Goal: Task Accomplishment & Management: Manage account settings

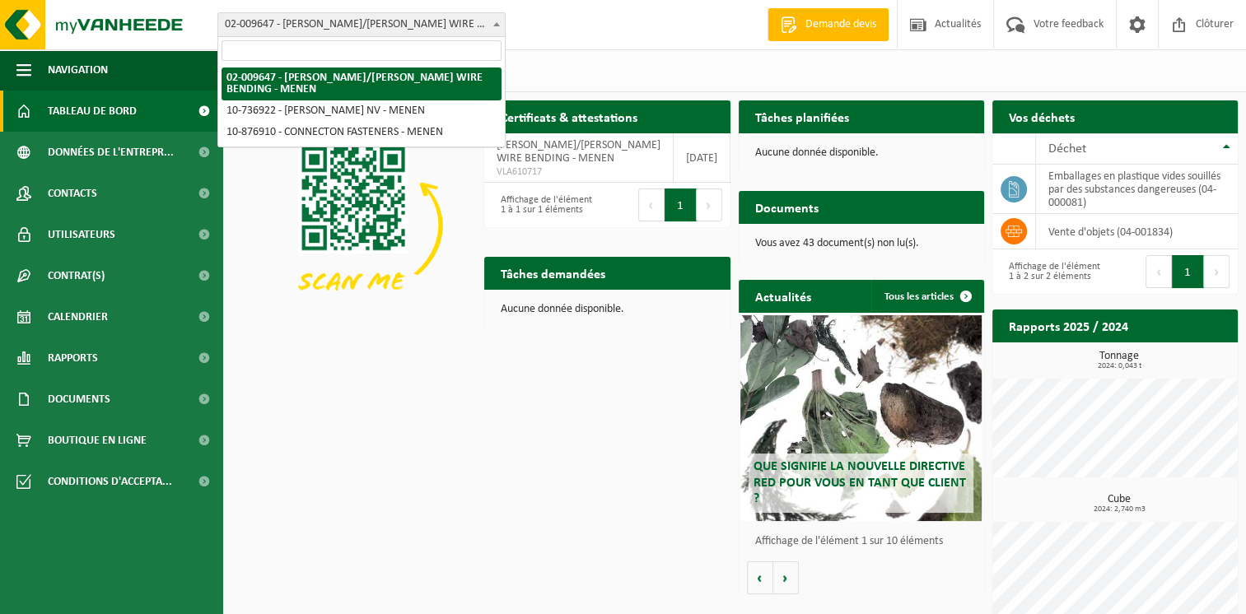
click at [263, 26] on span "02-009647 - [PERSON_NAME]/[PERSON_NAME] WIRE BENDING - MENEN" at bounding box center [361, 24] width 287 height 23
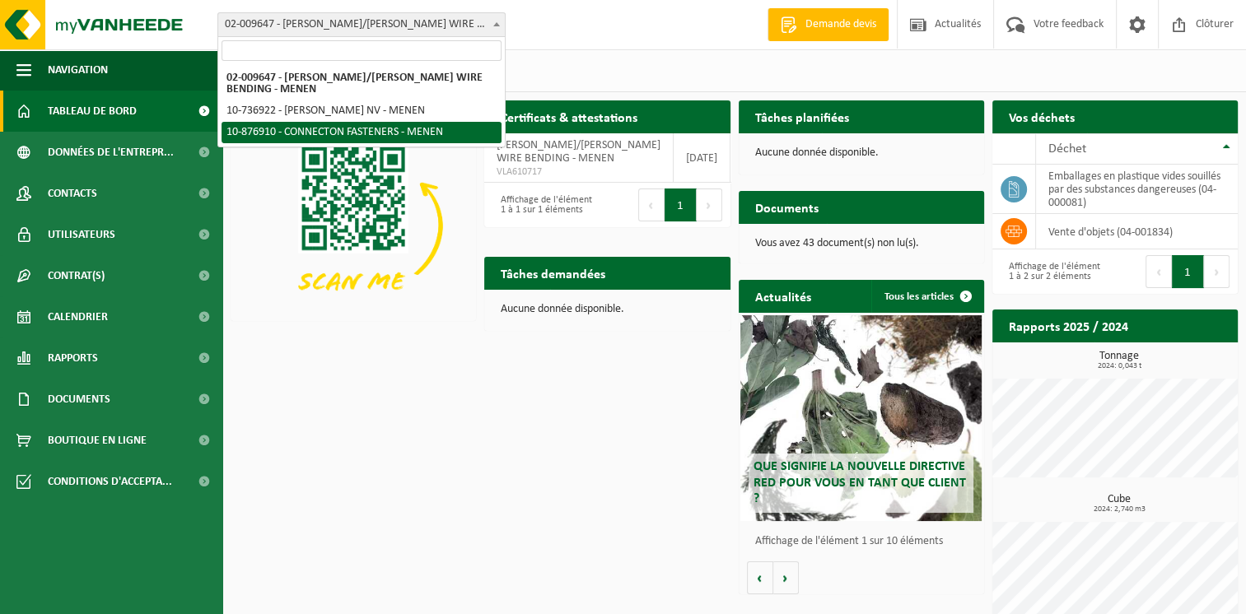
select select "107749"
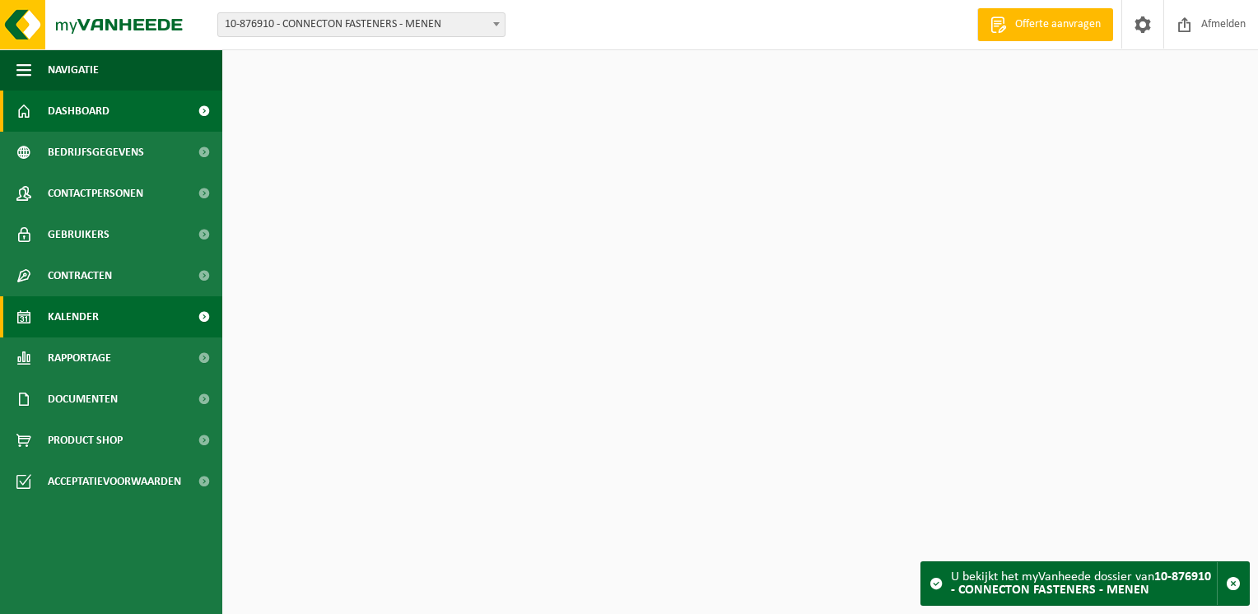
click at [92, 316] on span "Kalender" at bounding box center [73, 316] width 51 height 41
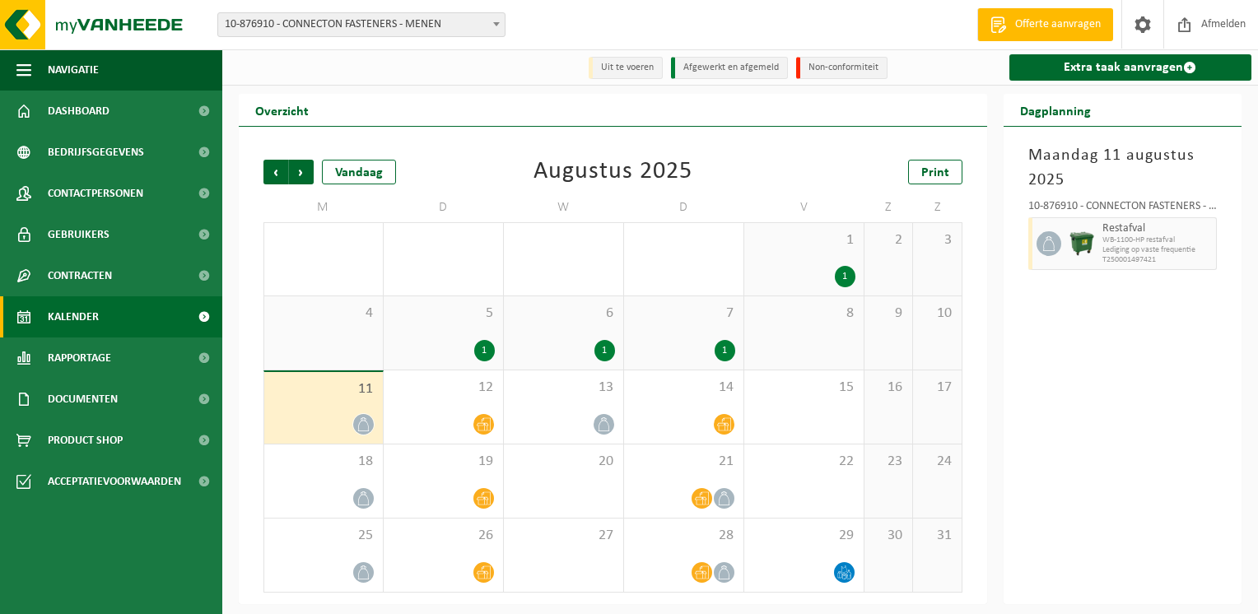
click at [359, 384] on span "11" at bounding box center [324, 389] width 102 height 18
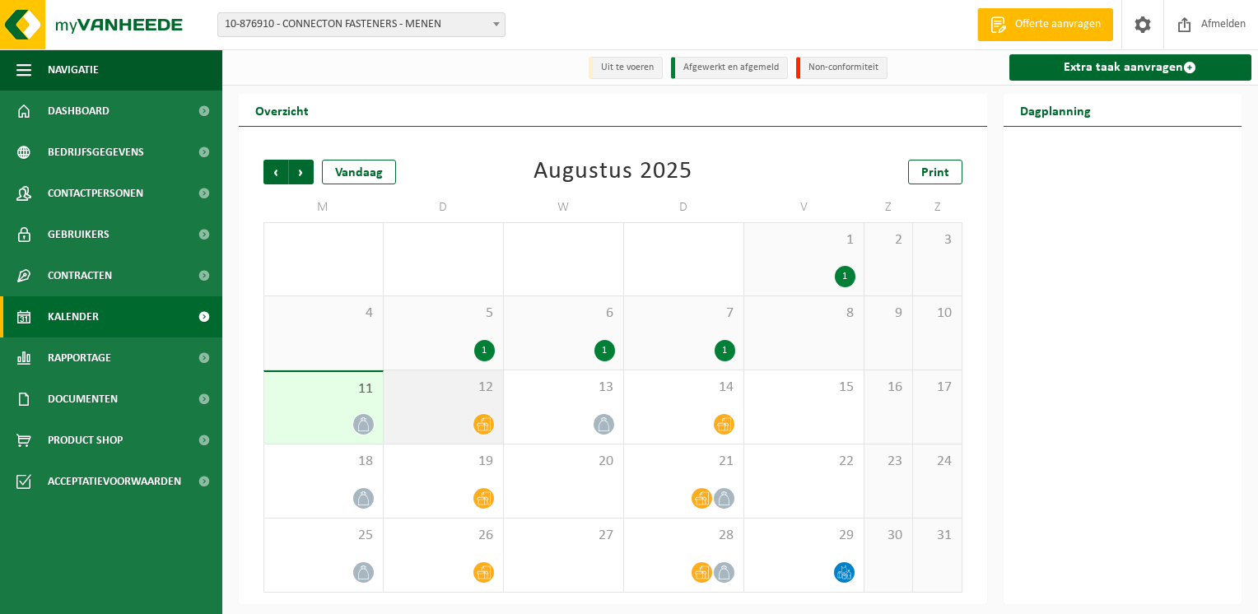
click at [437, 403] on div "12" at bounding box center [443, 406] width 119 height 73
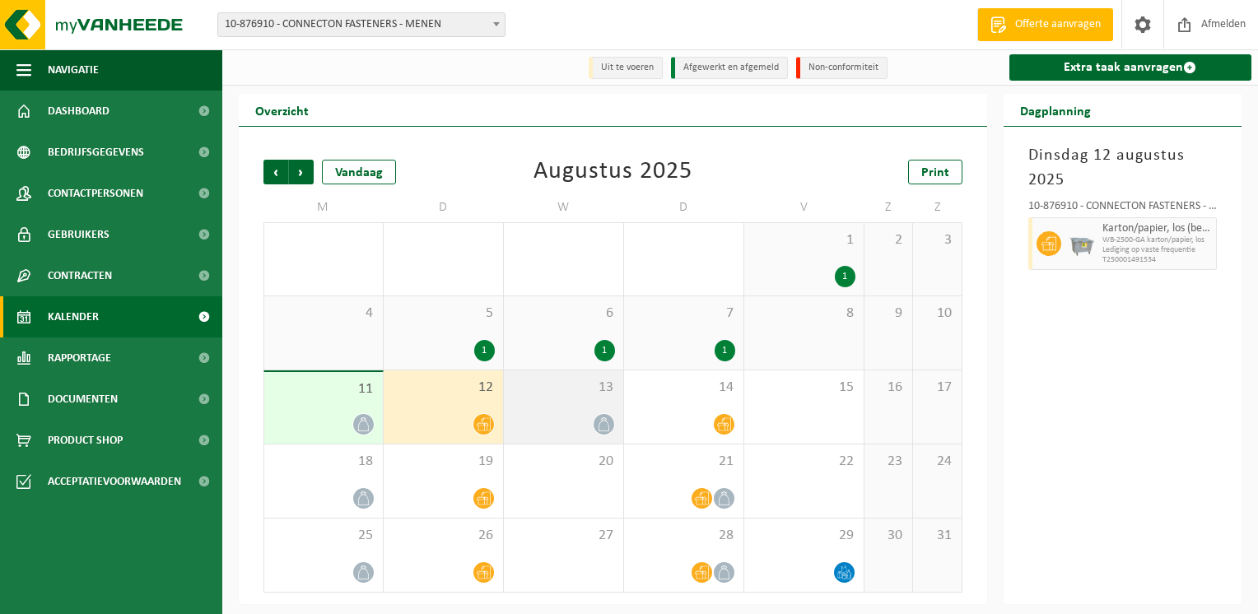
click at [594, 417] on div at bounding box center [563, 424] width 103 height 22
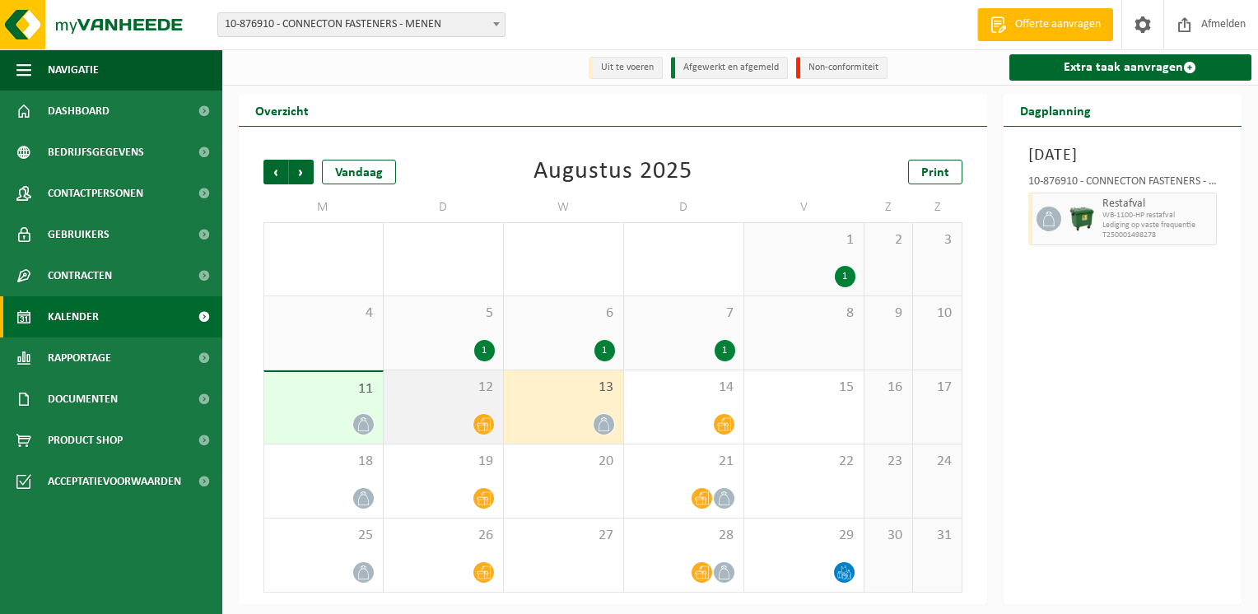
click at [422, 422] on div at bounding box center [443, 424] width 103 height 22
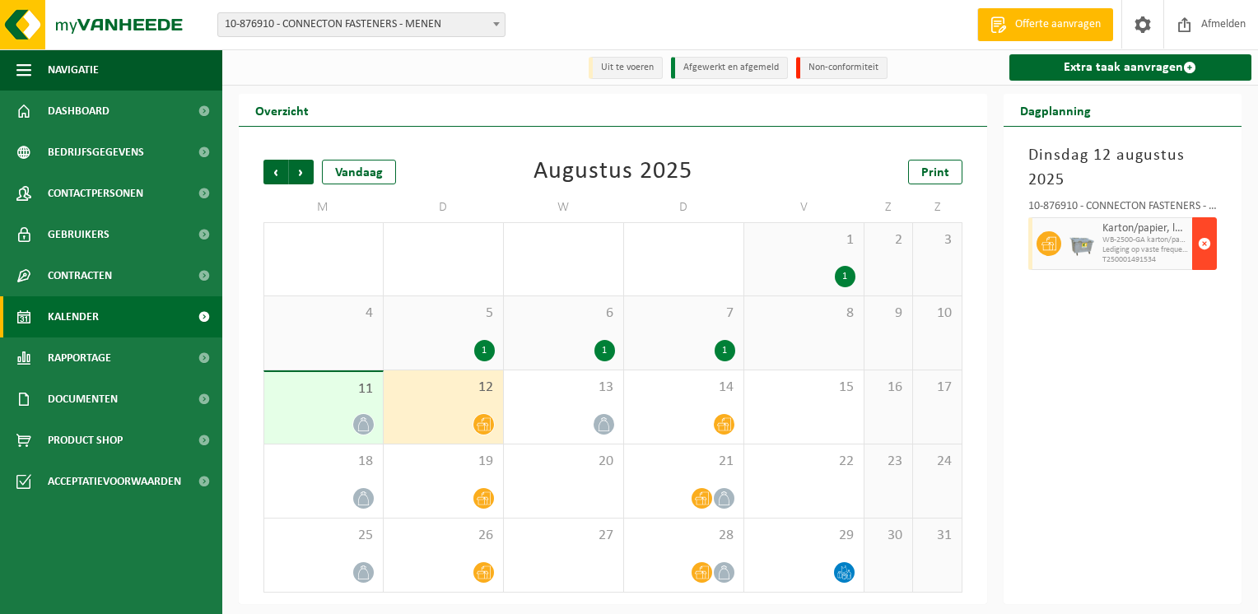
click at [1198, 255] on span "button" at bounding box center [1204, 243] width 13 height 33
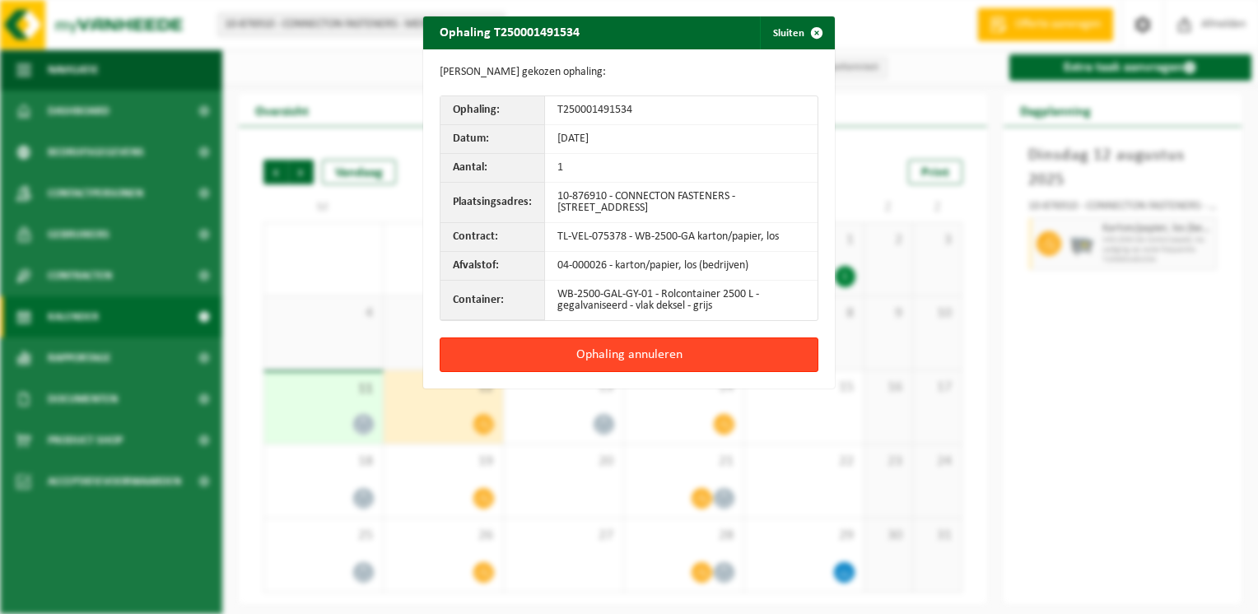
click at [629, 351] on button "Ophaling annuleren" at bounding box center [629, 355] width 379 height 35
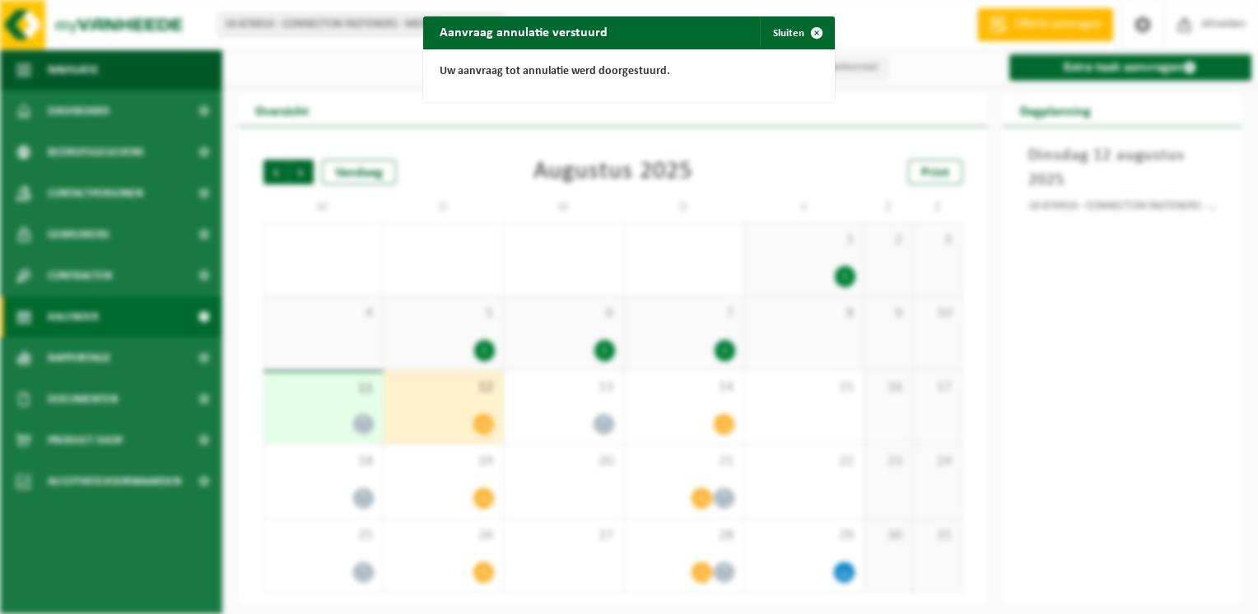
drag, startPoint x: 810, startPoint y: 38, endPoint x: 800, endPoint y: 48, distance: 14.0
click at [810, 38] on span "button" at bounding box center [816, 32] width 33 height 33
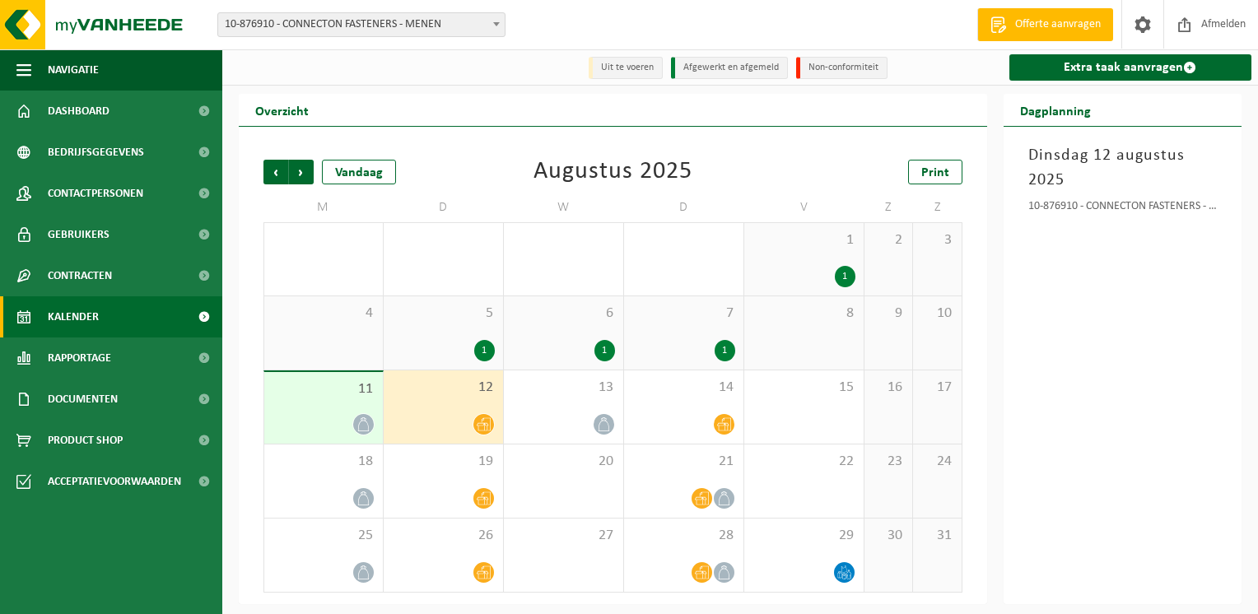
click at [347, 403] on div "11" at bounding box center [323, 408] width 119 height 72
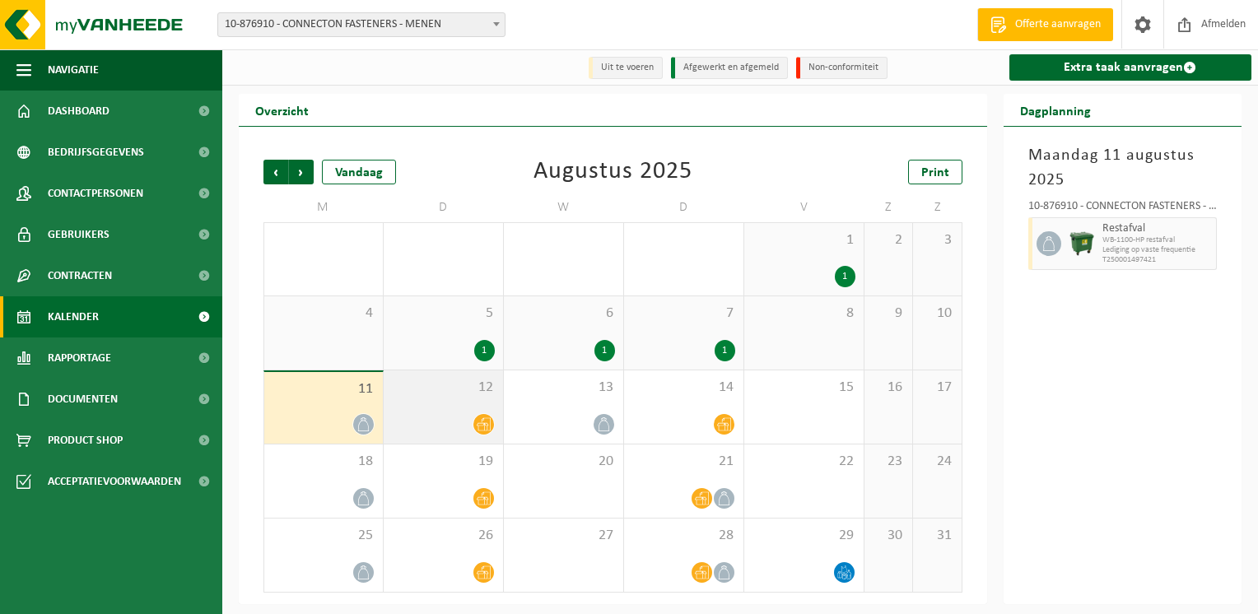
click at [448, 408] on div "12" at bounding box center [443, 406] width 119 height 73
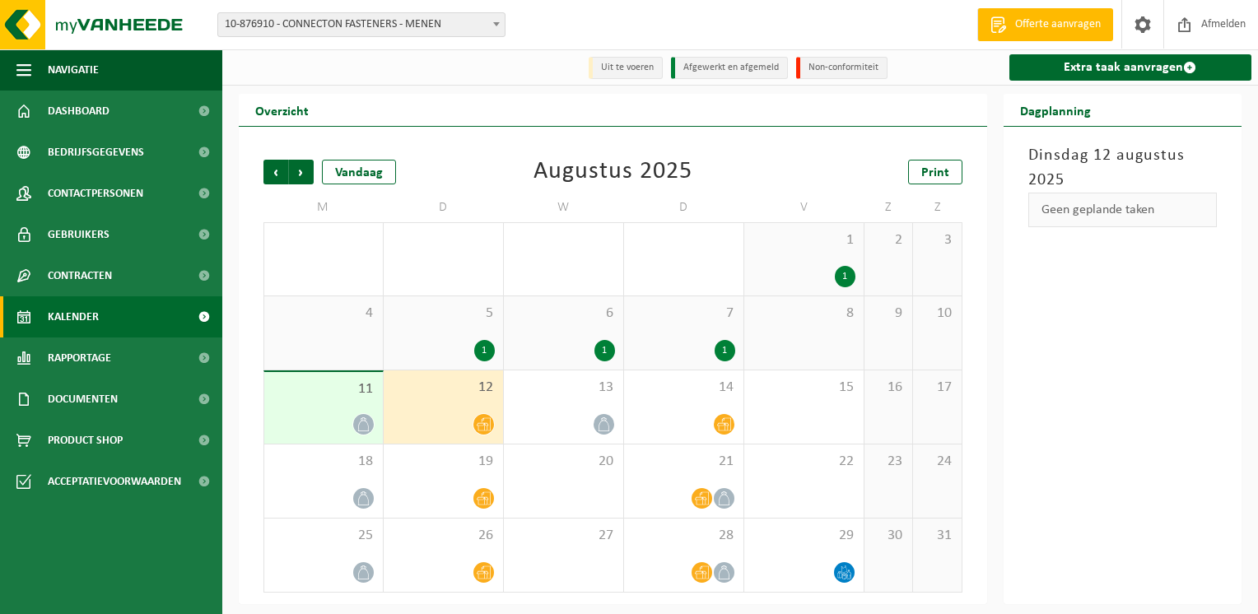
click at [319, 423] on div at bounding box center [324, 424] width 102 height 22
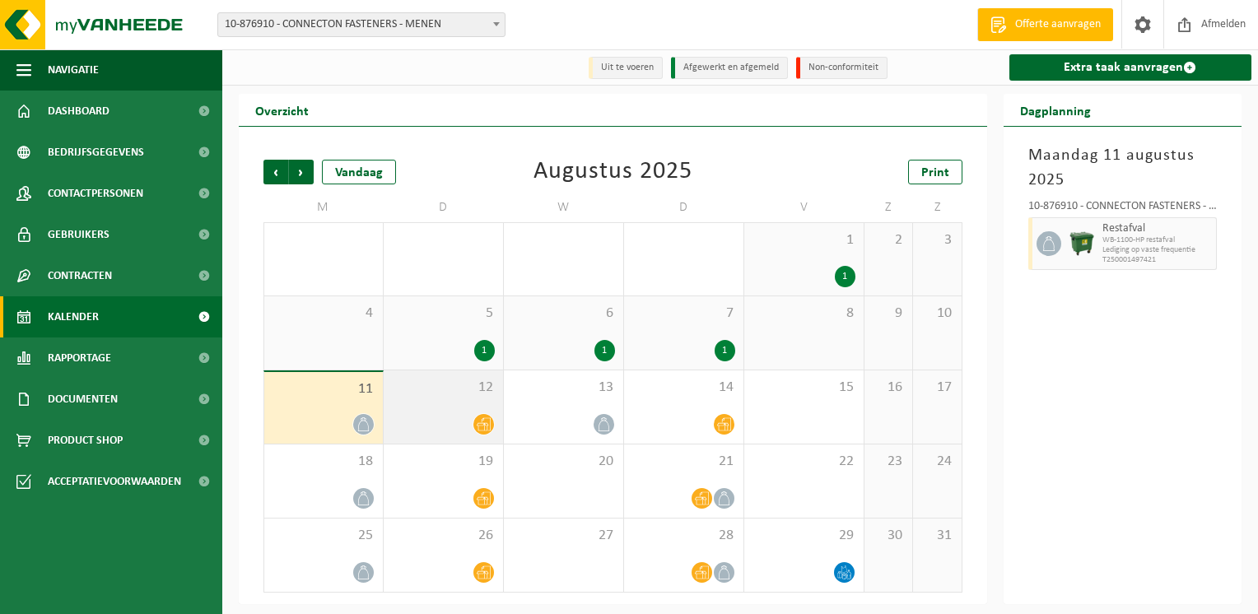
click at [440, 424] on div at bounding box center [443, 424] width 103 height 22
